Goal: Entertainment & Leisure: Consume media (video, audio)

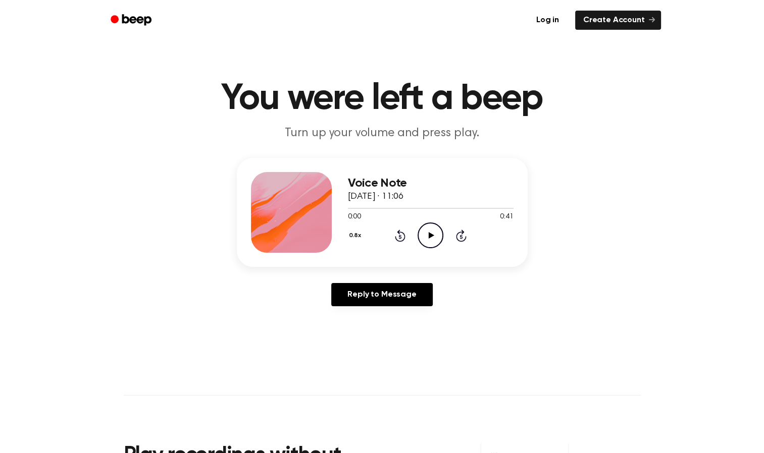
click at [420, 234] on icon "Play Audio" at bounding box center [431, 236] width 26 height 26
click at [432, 232] on icon "Play Audio" at bounding box center [431, 236] width 26 height 26
click at [440, 240] on icon "Play Audio" at bounding box center [431, 236] width 26 height 26
click at [399, 209] on div at bounding box center [431, 208] width 166 height 8
click at [426, 226] on icon "Play Audio" at bounding box center [431, 236] width 26 height 26
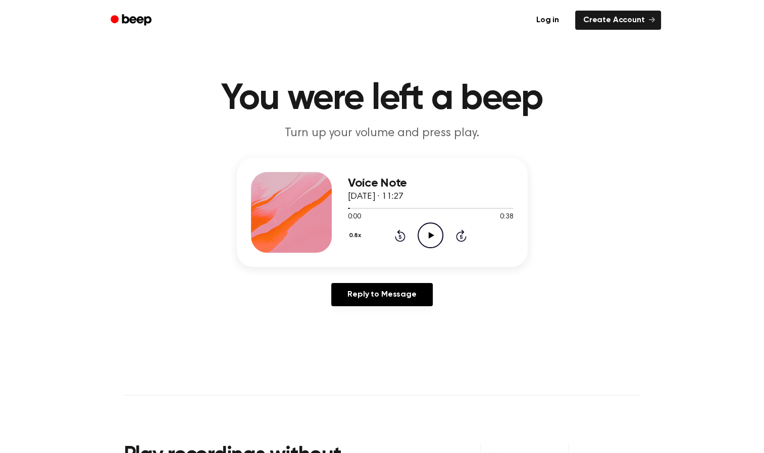
click at [431, 241] on icon "Play Audio" at bounding box center [431, 236] width 26 height 26
click at [431, 241] on icon "Pause Audio" at bounding box center [431, 236] width 26 height 26
click at [432, 231] on icon "Play Audio" at bounding box center [431, 236] width 26 height 26
click at [399, 233] on icon at bounding box center [400, 236] width 11 height 12
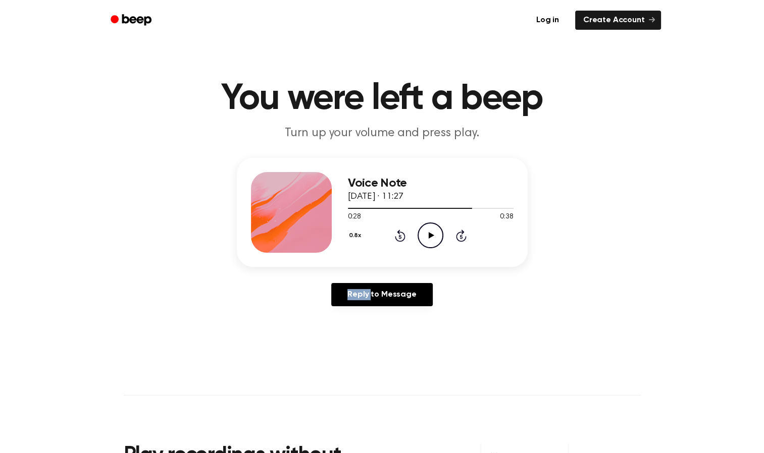
click at [399, 233] on icon at bounding box center [400, 236] width 11 height 12
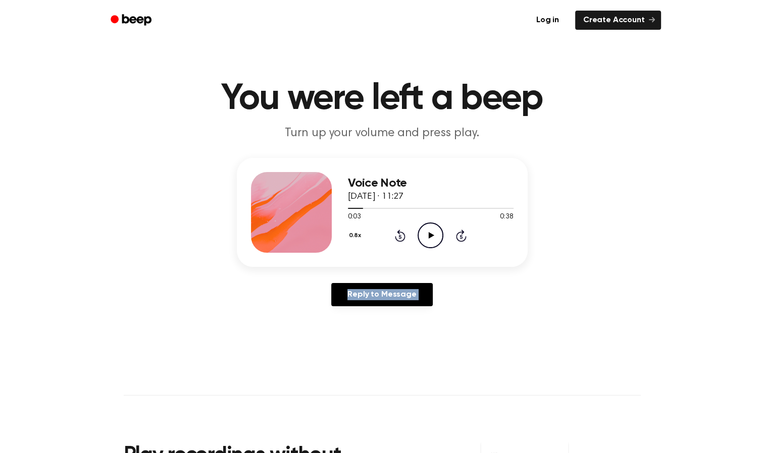
click at [399, 233] on icon at bounding box center [400, 236] width 11 height 12
click at [430, 234] on icon at bounding box center [432, 235] width 6 height 7
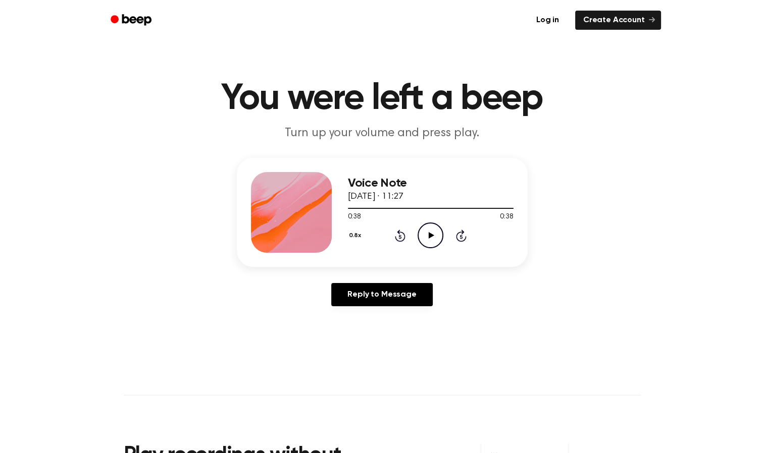
click at [431, 233] on icon "Play Audio" at bounding box center [431, 236] width 26 height 26
click at [418, 237] on icon "Pause Audio" at bounding box center [431, 236] width 26 height 26
click at [424, 229] on icon "Play Audio" at bounding box center [431, 236] width 26 height 26
click at [429, 235] on icon at bounding box center [432, 235] width 6 height 7
click at [426, 237] on icon "Play Audio" at bounding box center [431, 236] width 26 height 26
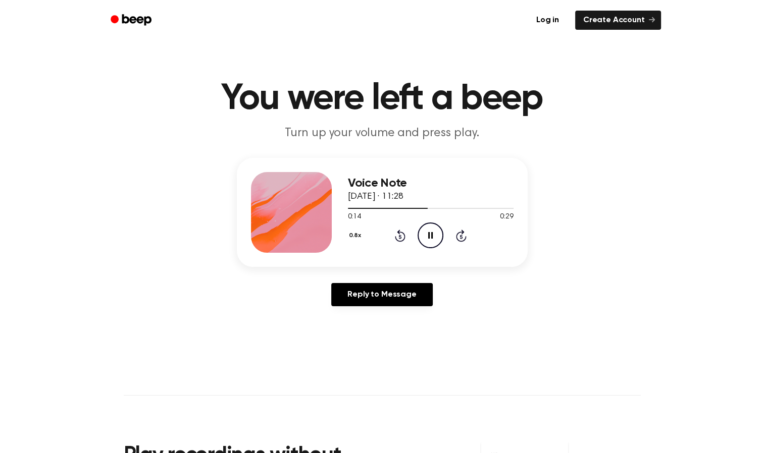
click at [459, 237] on icon "Skip 5 seconds" at bounding box center [460, 235] width 11 height 13
click at [431, 235] on icon at bounding box center [432, 235] width 6 height 7
